Goal: Task Accomplishment & Management: Manage account settings

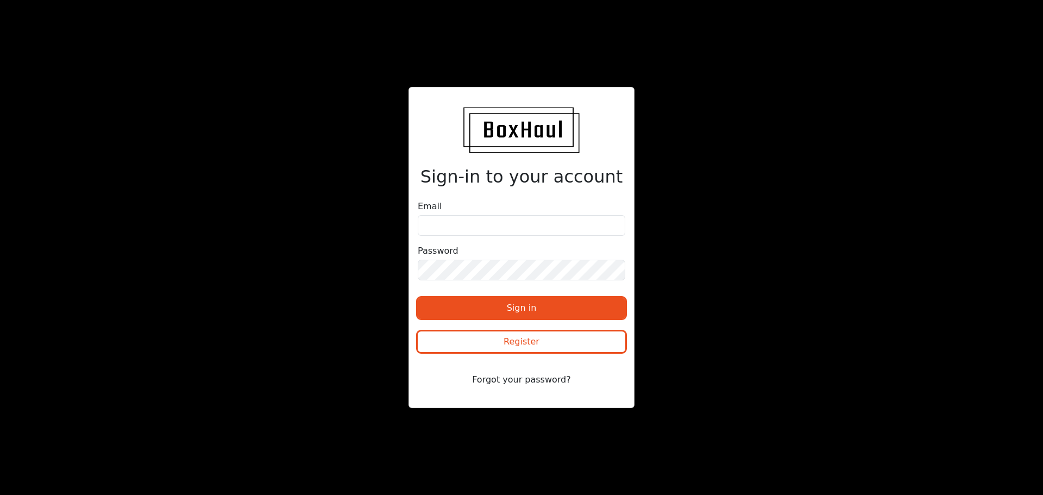
click at [552, 215] on div "Email" at bounding box center [522, 218] width 208 height 36
click at [486, 227] on input "email" at bounding box center [522, 225] width 208 height 21
paste input "[PERSON_NAME][EMAIL_ADDRESS][DOMAIN_NAME]"
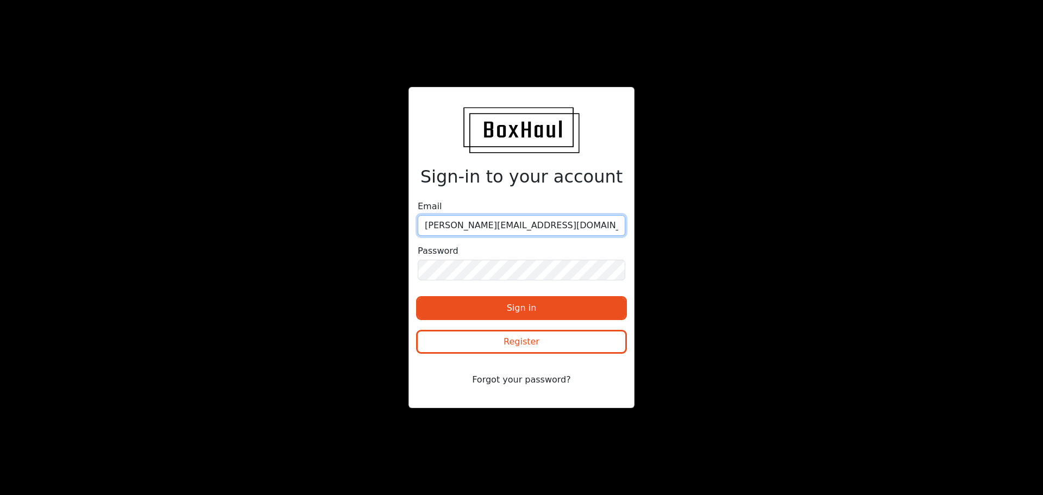
type input "[PERSON_NAME][EMAIL_ADDRESS][DOMAIN_NAME]"
click at [777, 179] on div "Sign-in to your account Email [PERSON_NAME][EMAIL_ADDRESS][DOMAIN_NAME] Passwor…" at bounding box center [522, 247] width 522 height 321
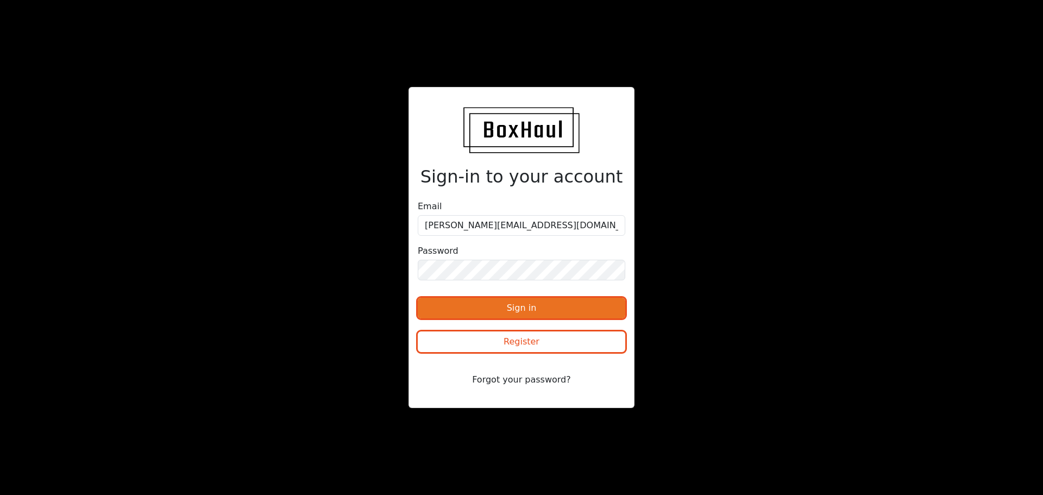
click at [523, 308] on button "Sign in" at bounding box center [522, 308] width 208 height 21
